Goal: Transaction & Acquisition: Register for event/course

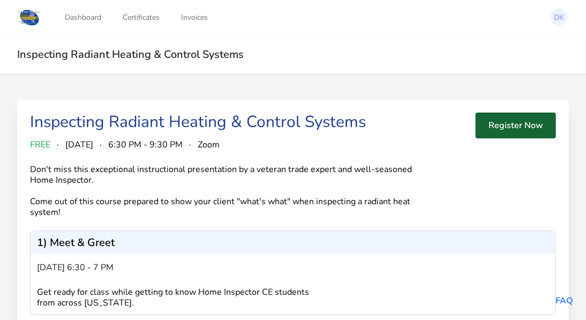
click at [515, 127] on button "Register Now" at bounding box center [515, 125] width 80 height 26
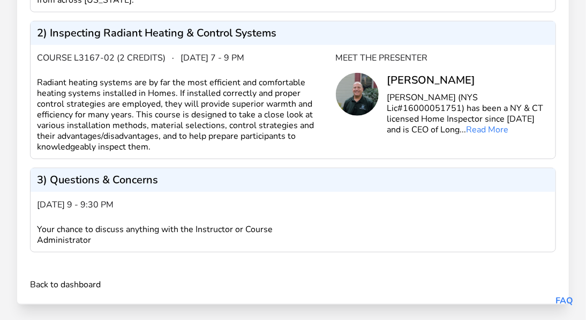
scroll to position [331, 0]
